Goal: Task Accomplishment & Management: Manage account settings

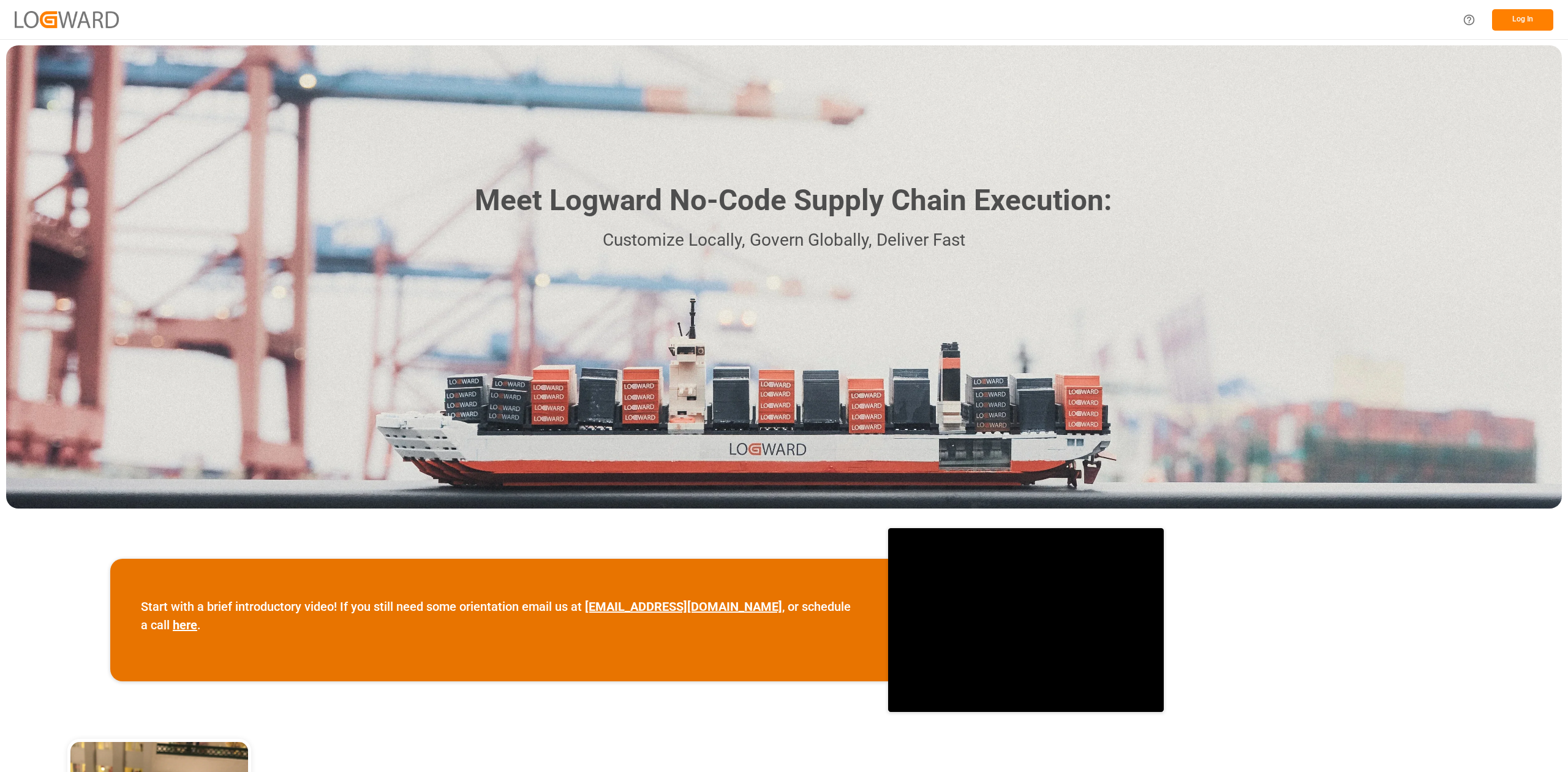
click at [1526, 12] on button "Log In" at bounding box center [1523, 20] width 62 height 21
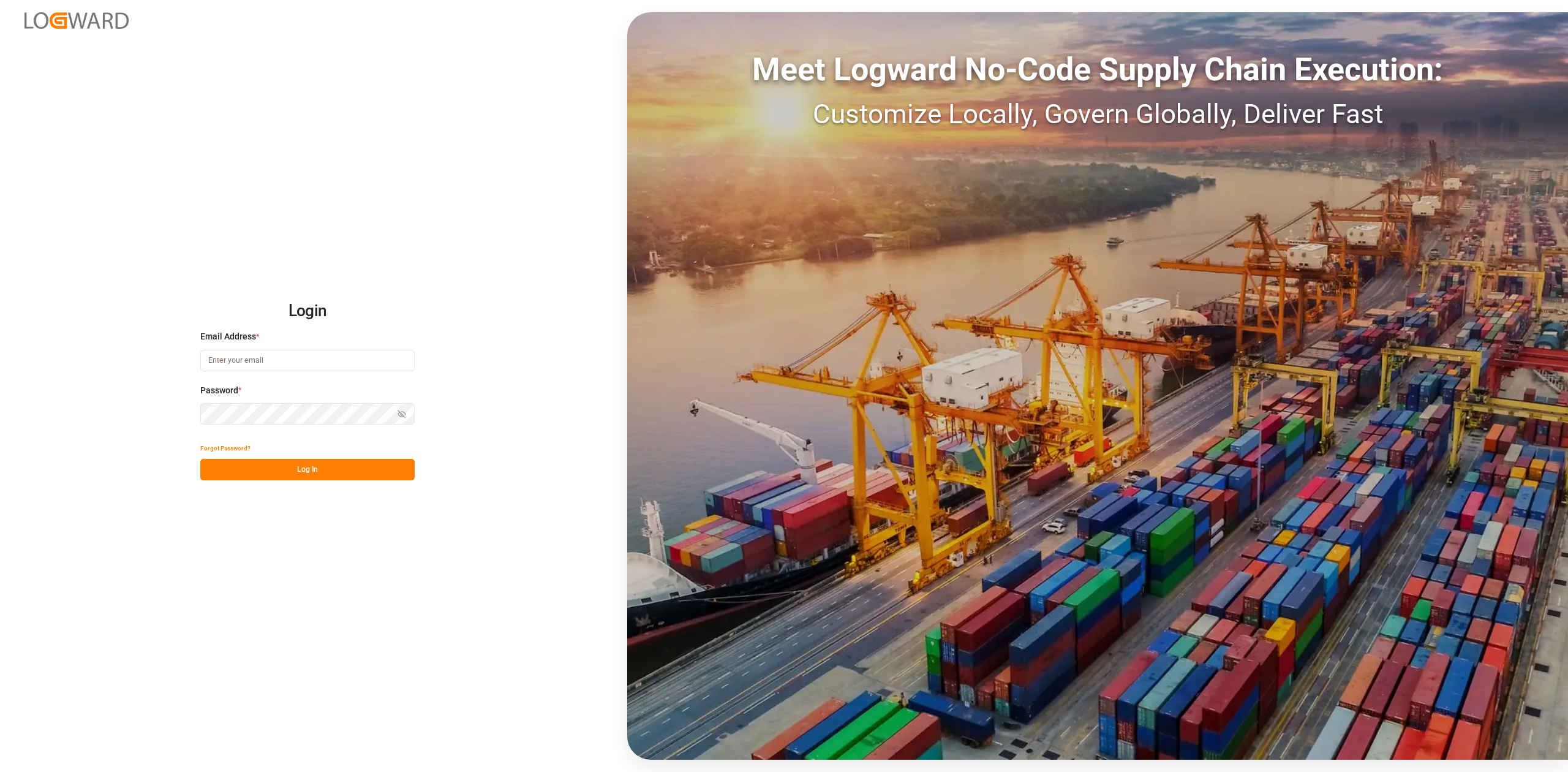
click at [361, 363] on input at bounding box center [307, 361] width 214 height 21
type input "[EMAIL_ADDRESS][DOMAIN_NAME]"
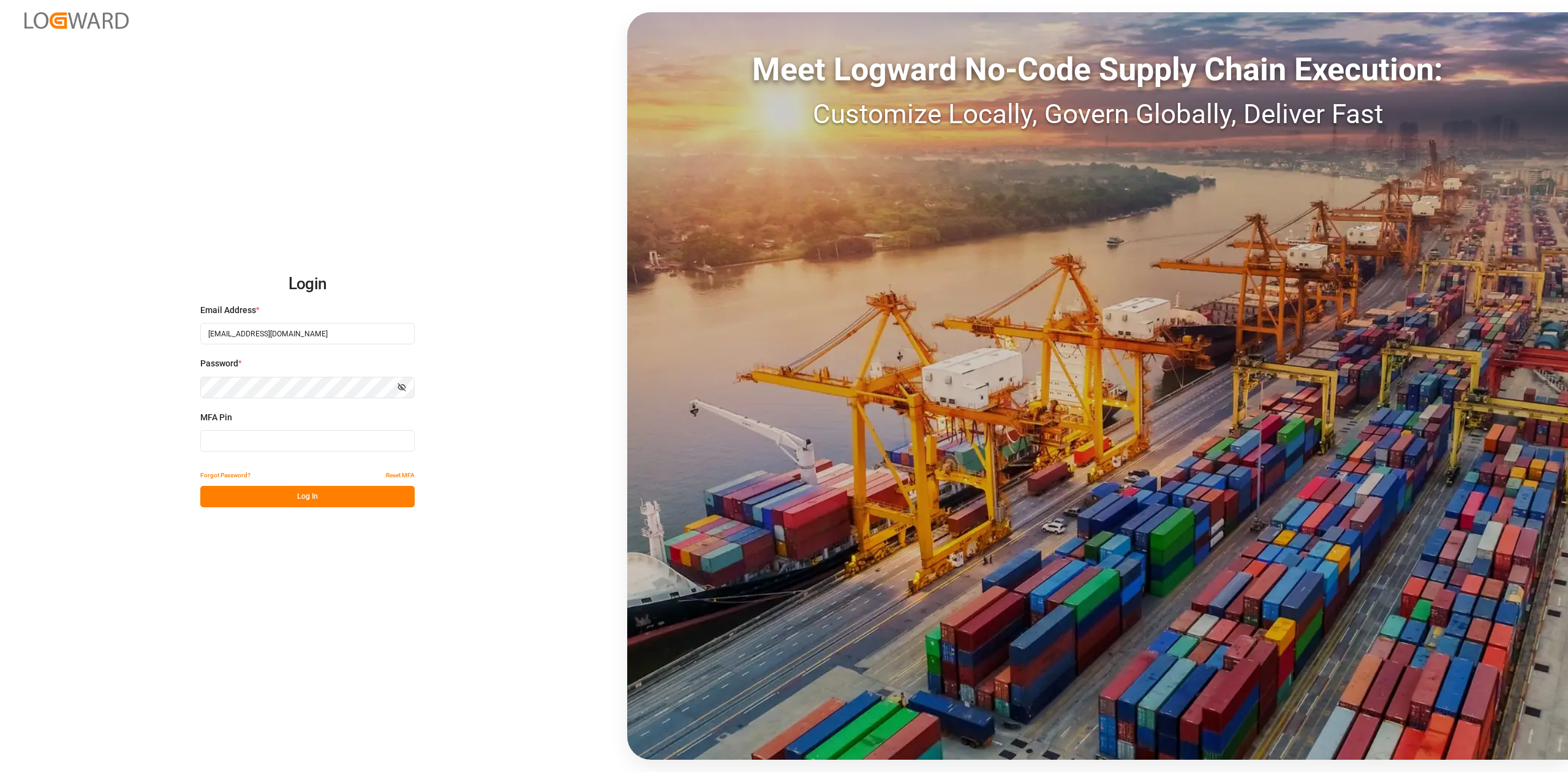
click at [255, 426] on div "MFA Pin" at bounding box center [307, 437] width 214 height 54
type input "694338"
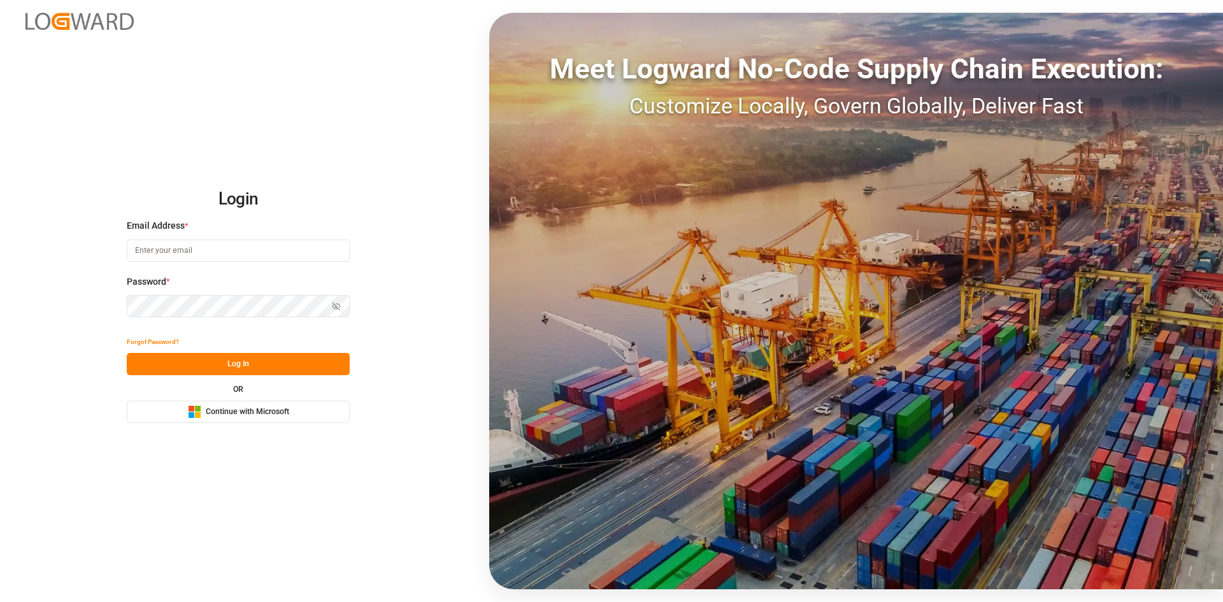
click at [164, 260] on input at bounding box center [238, 251] width 223 height 22
type input "[EMAIL_ADDRESS][DOMAIN_NAME]"
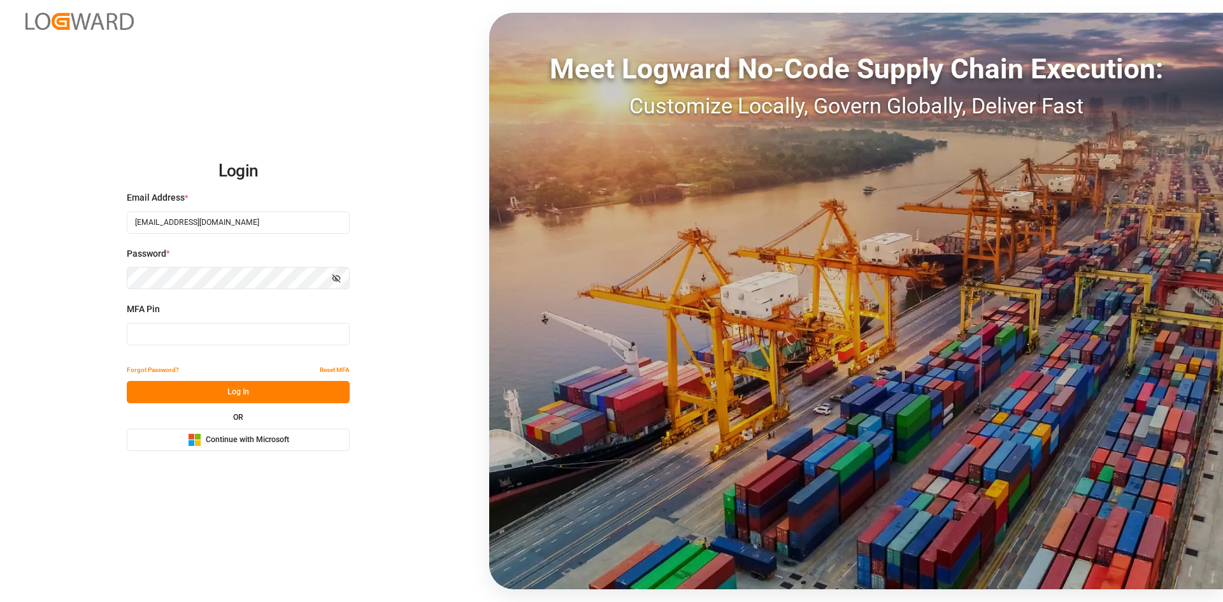
type input "292933"
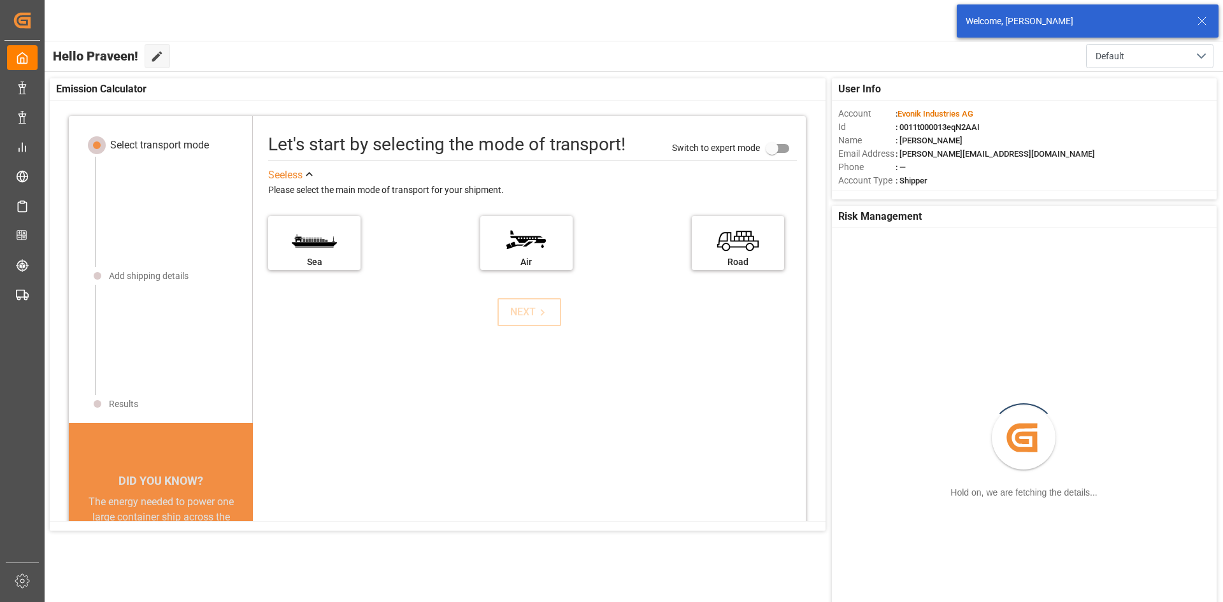
click at [1220, 23] on div "Welcome, [PERSON_NAME]" at bounding box center [1087, 21] width 271 height 42
click at [1217, 22] on div "Welcome, [PERSON_NAME]" at bounding box center [1088, 20] width 262 height 33
click at [1208, 20] on icon at bounding box center [1201, 20] width 15 height 15
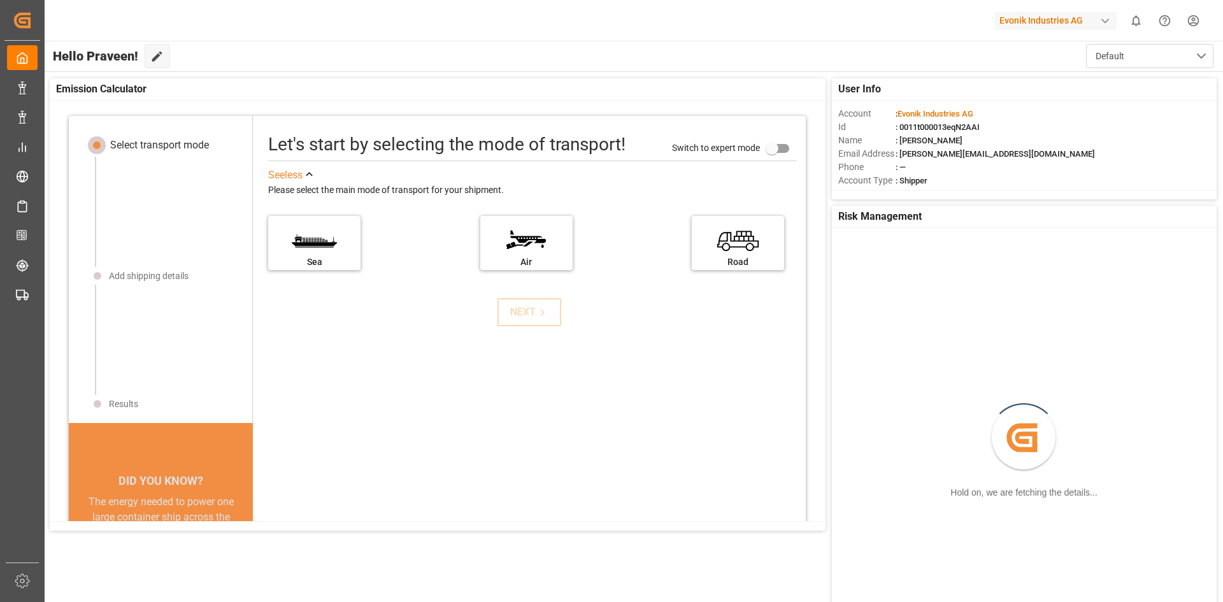
click at [1112, 18] on div "Evonik Industries AG" at bounding box center [1055, 20] width 122 height 18
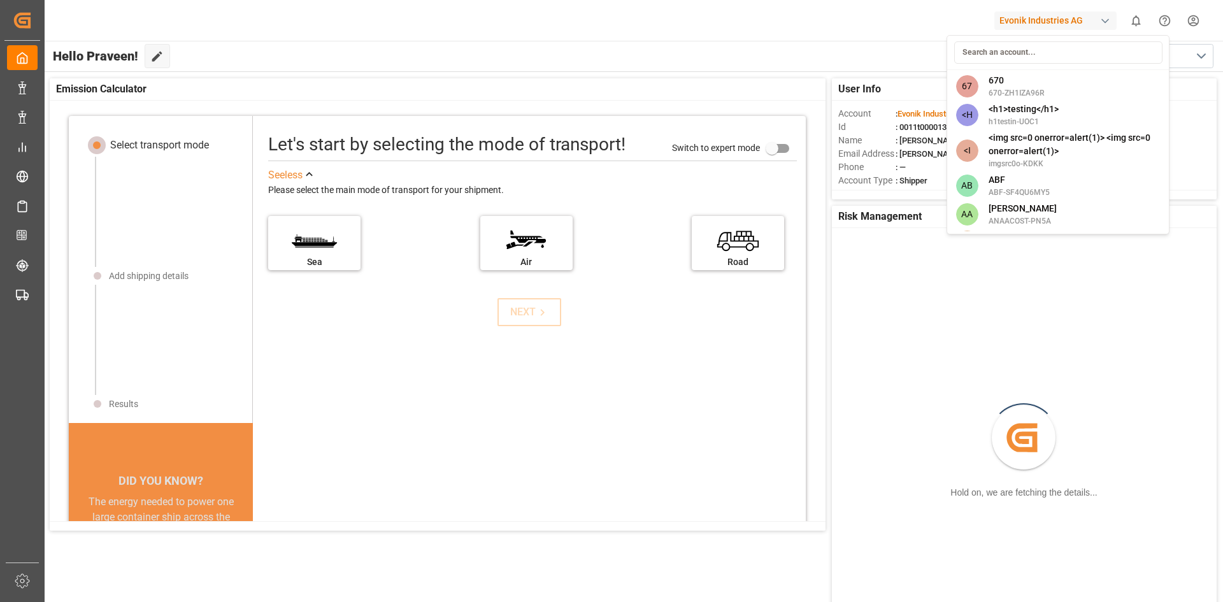
click at [1094, 19] on html "Created by potrace 1.15, written by [PERSON_NAME] [DATE]-[DATE] Created by potr…" at bounding box center [611, 301] width 1223 height 602
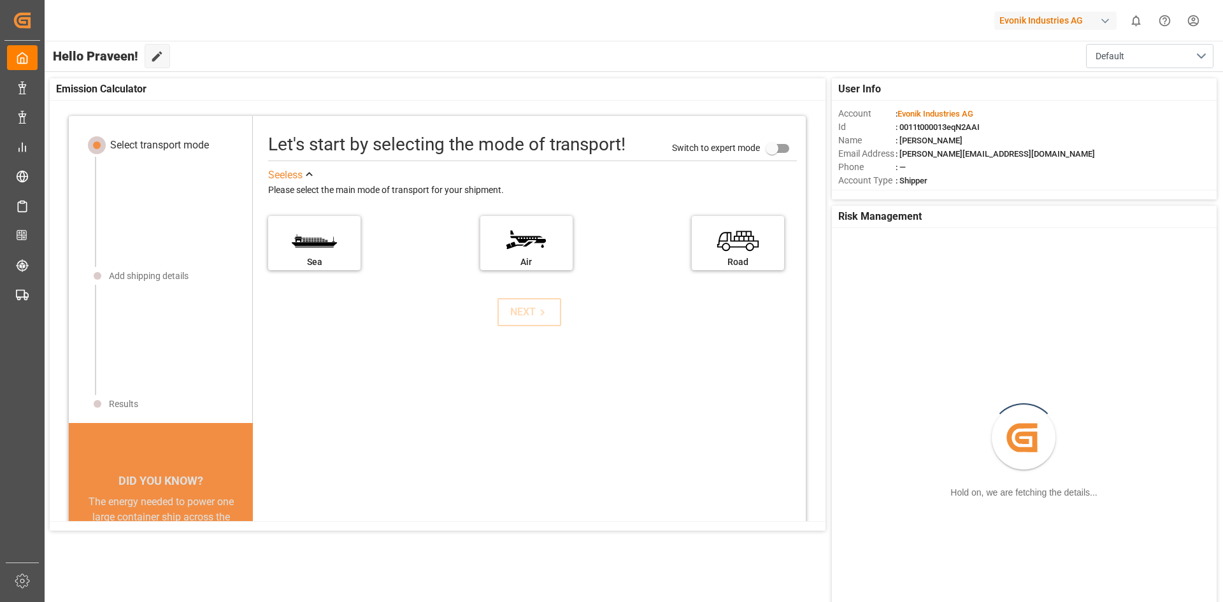
click at [1094, 19] on div "Evonik Industries AG" at bounding box center [1055, 20] width 122 height 18
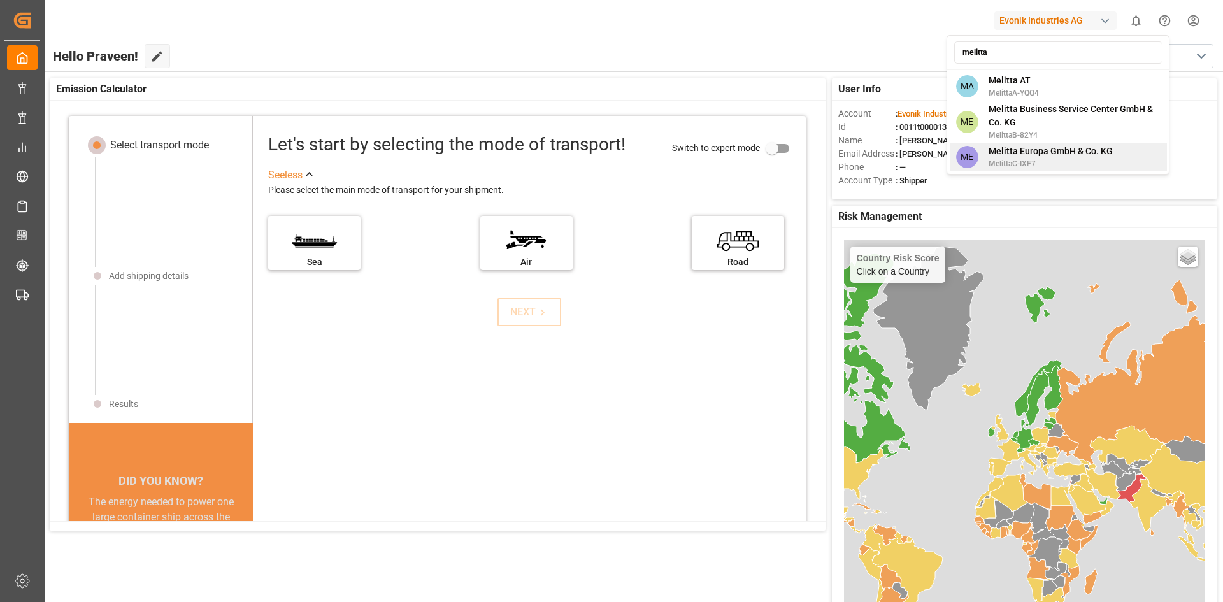
type input "melitta"
click at [1058, 145] on span "Melitta Europa GmbH & Co. KG" at bounding box center [1051, 151] width 124 height 13
